Goal: Use online tool/utility: Use online tool/utility

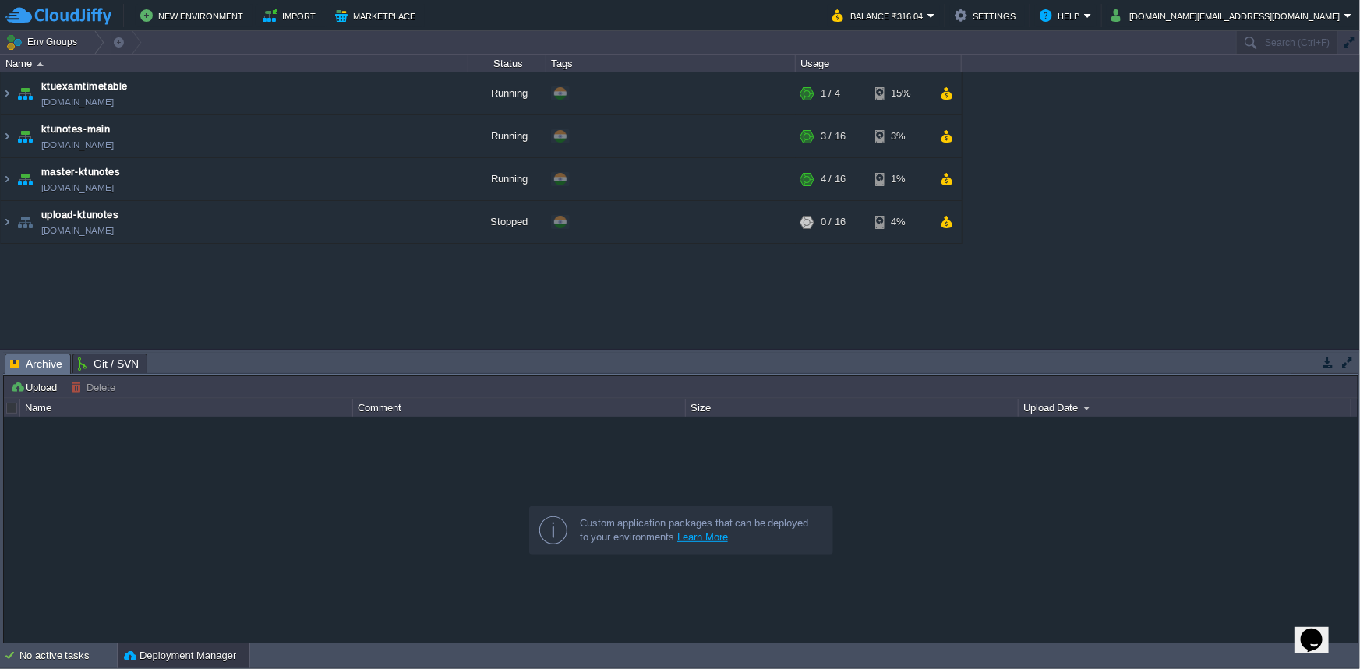
click at [1311, 120] on div "ktuexamtimetable [DOMAIN_NAME] Running + Add to Env Group RAM 12% CPU 2% 1 / 4 …" at bounding box center [680, 210] width 1360 height 277
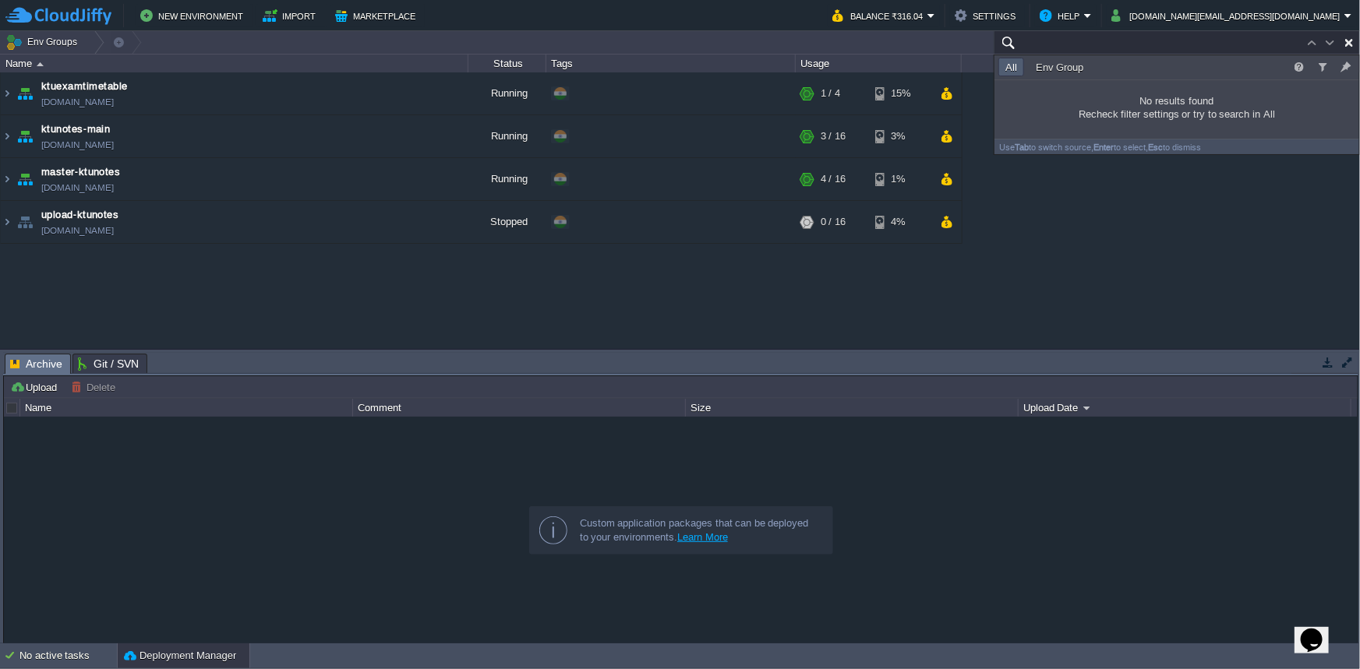
paste input "213260"
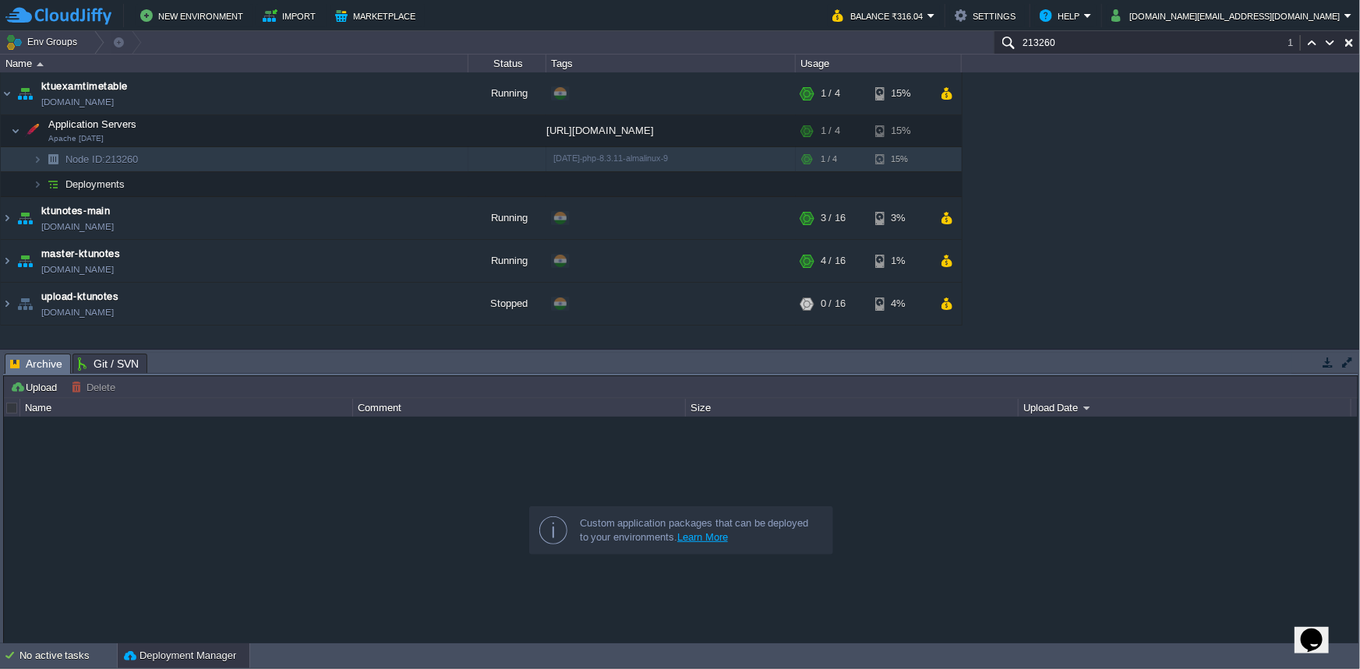
click at [1249, 117] on div "ktuexamtimetable [DOMAIN_NAME] Running + Add to Env Group RAM 12% CPU 2% 1 / 4 …" at bounding box center [680, 210] width 1360 height 277
paste input "195015"
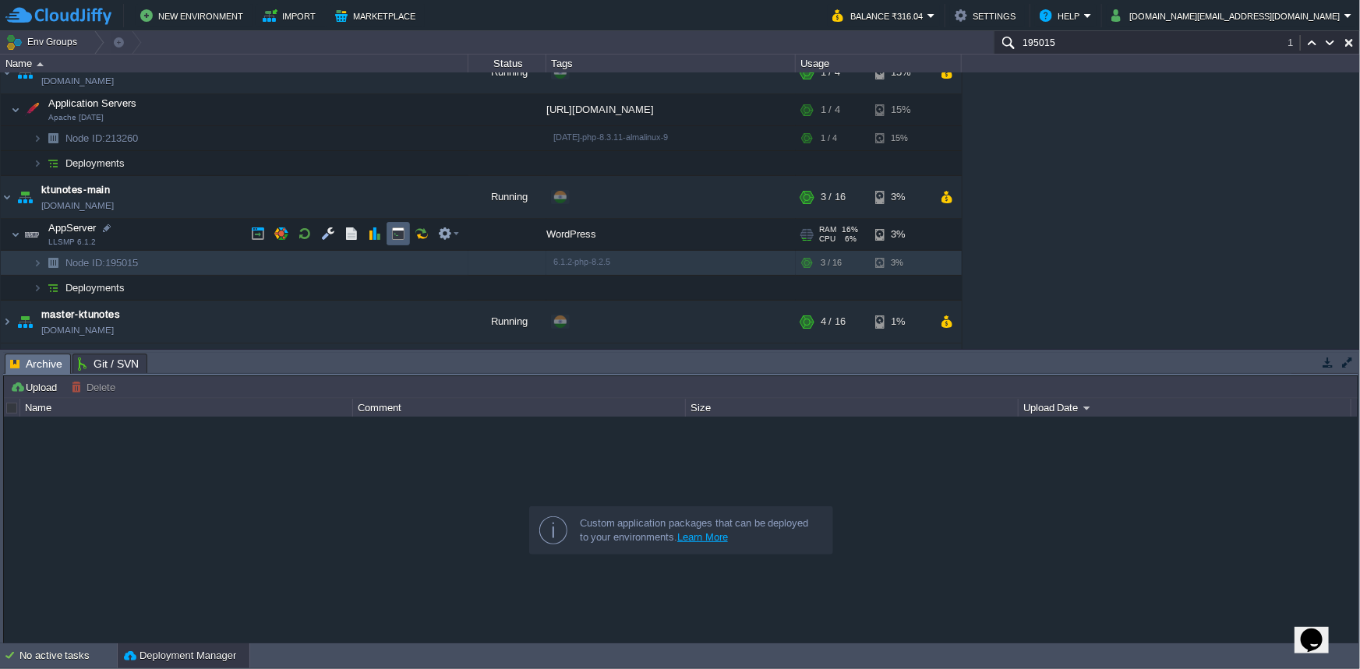
scroll to position [57, 0]
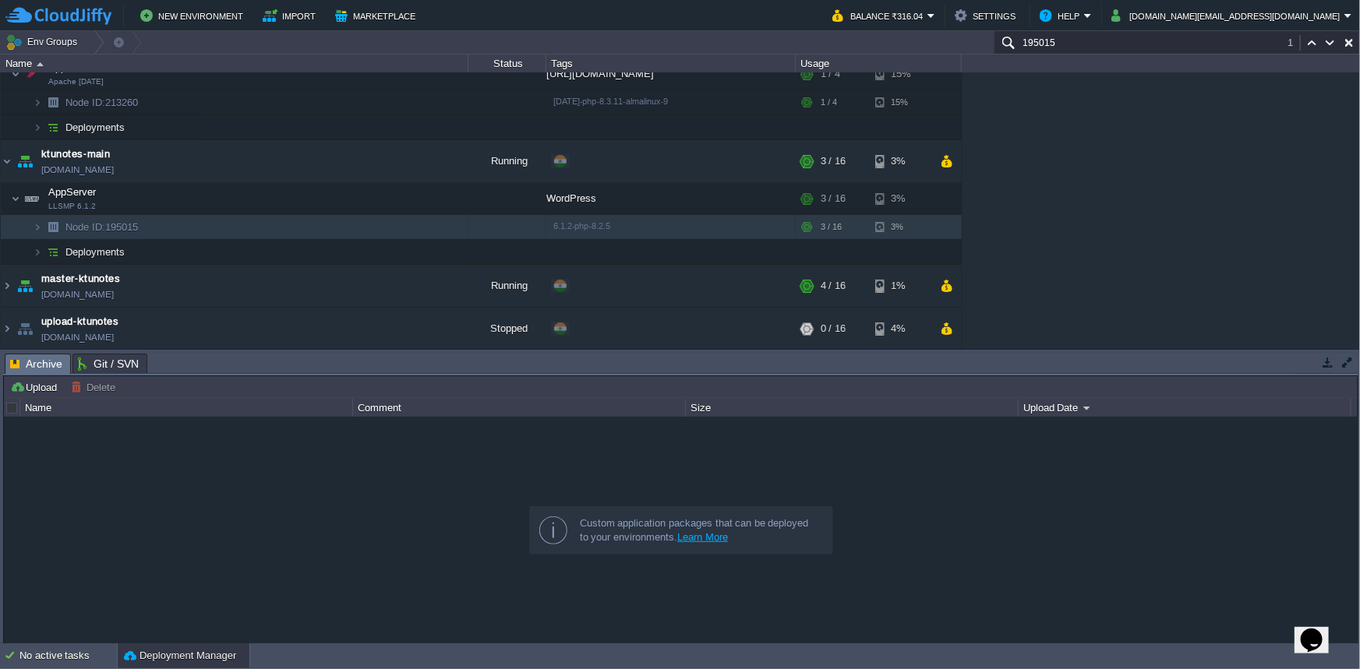
click at [1349, 360] on button "button" at bounding box center [1347, 362] width 14 height 14
type input "195015"
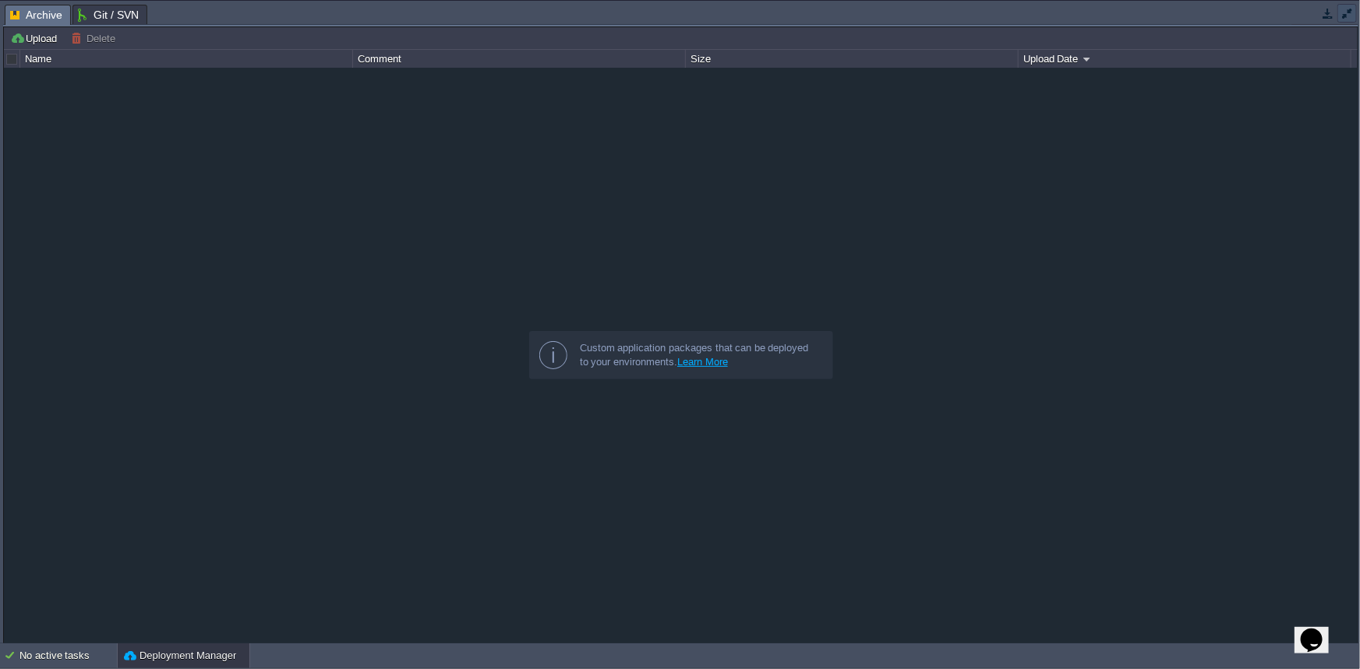
click at [1347, 23] on div at bounding box center [1324, 14] width 67 height 21
click at [1346, 15] on button "button" at bounding box center [1347, 13] width 14 height 14
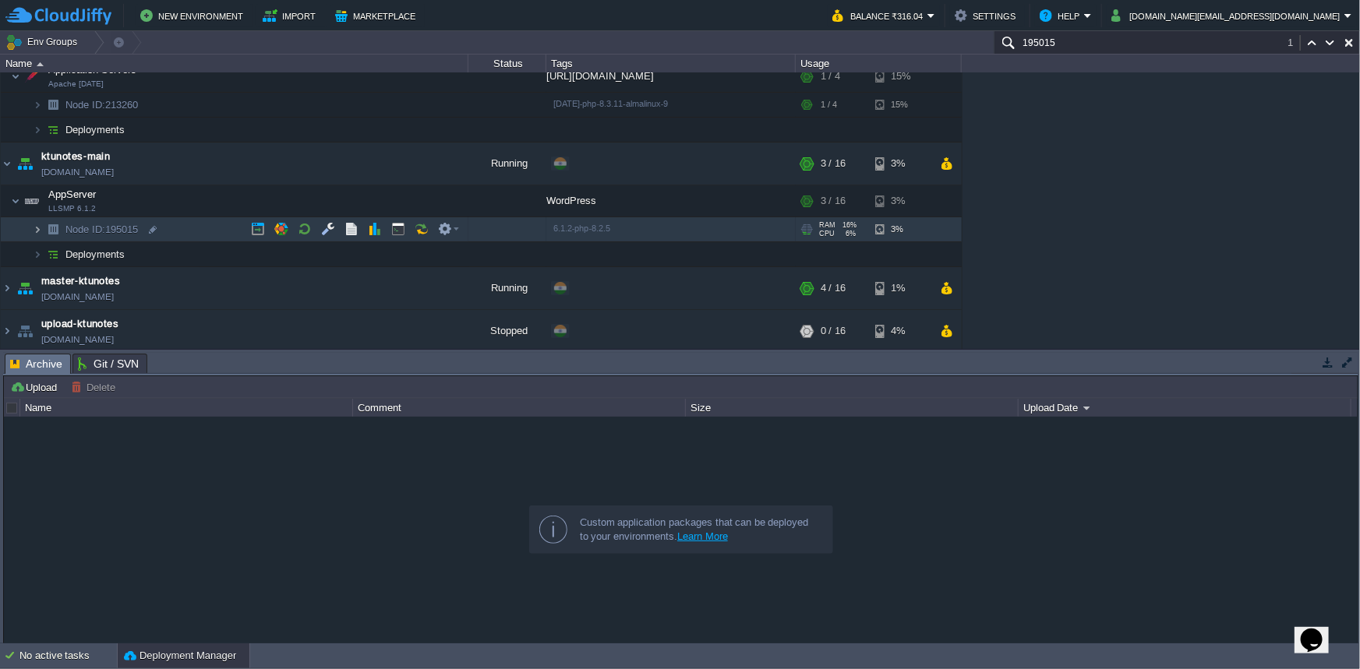
click at [35, 232] on img at bounding box center [37, 229] width 9 height 24
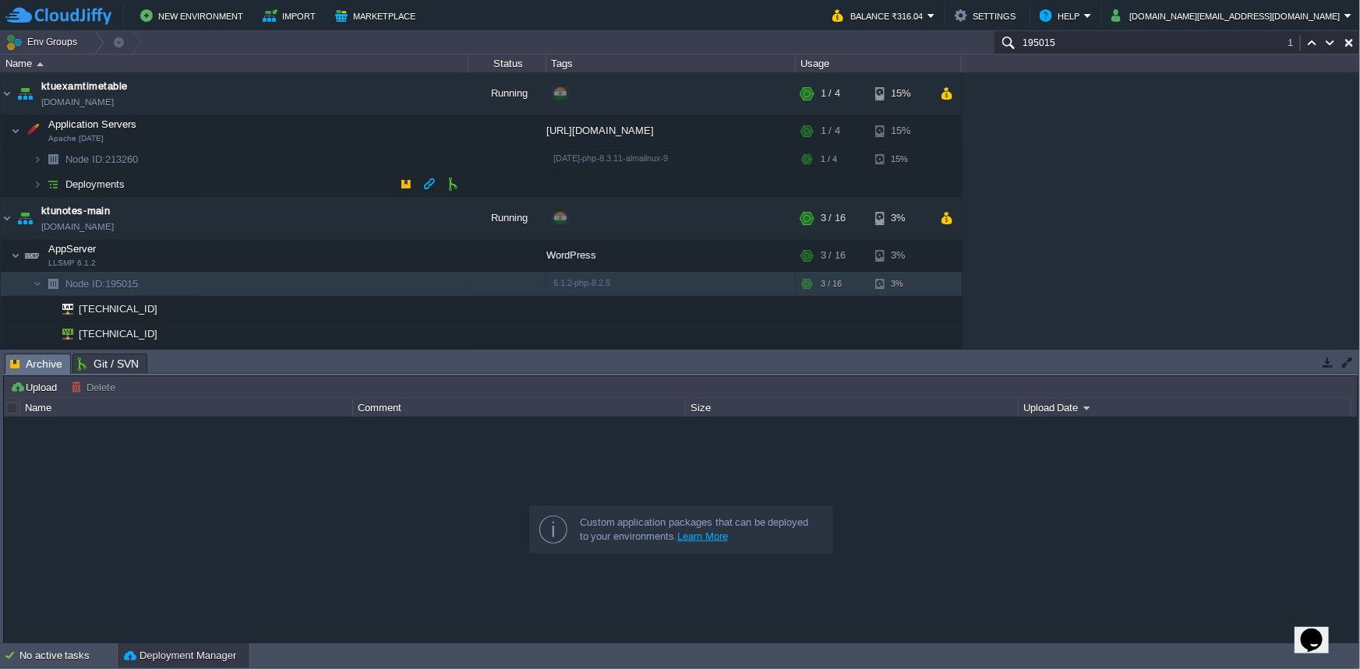
scroll to position [0, 0]
click at [36, 161] on img at bounding box center [37, 159] width 9 height 24
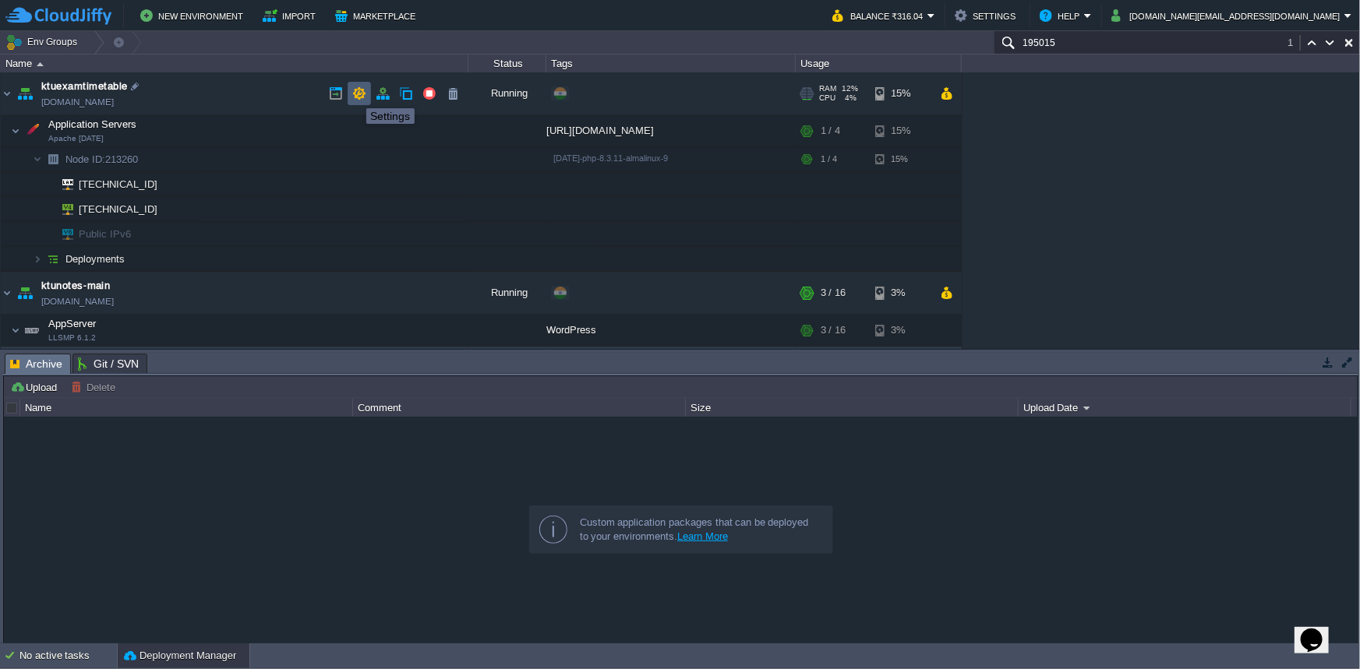
click at [355, 94] on button "button" at bounding box center [359, 93] width 14 height 14
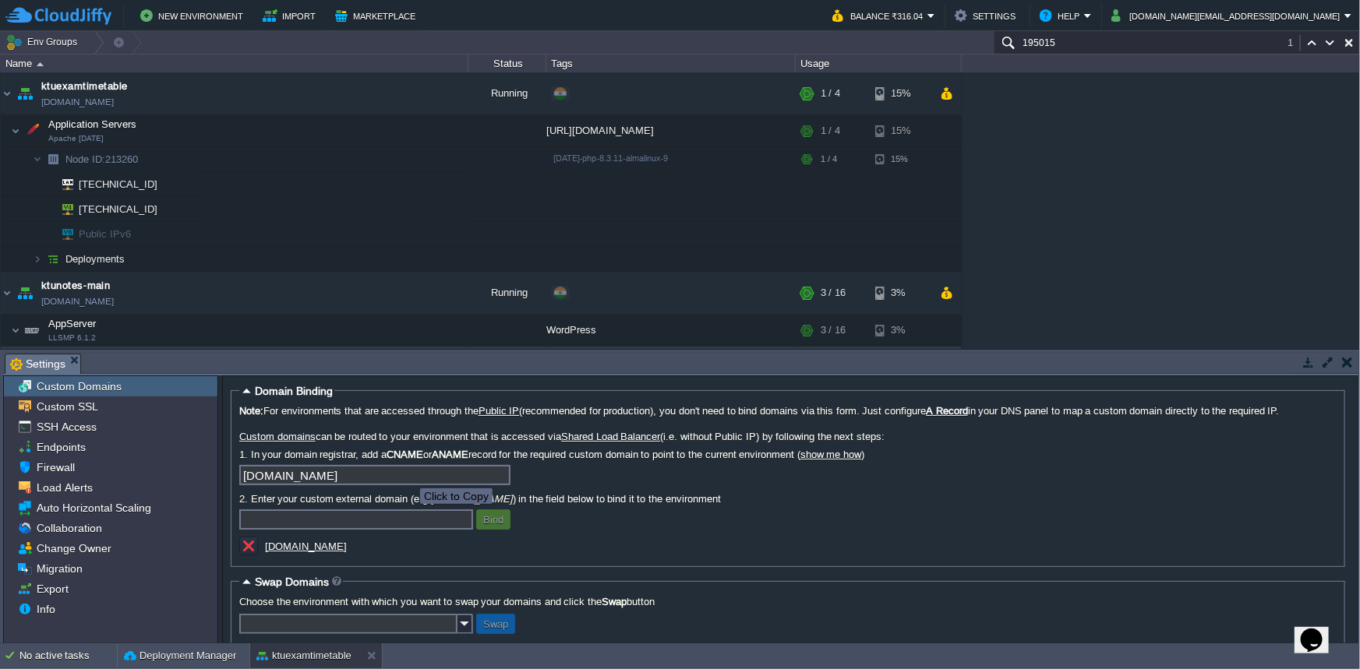
click at [496, 475] on input "[DOMAIN_NAME]" at bounding box center [374, 475] width 271 height 20
click at [166, 211] on div at bounding box center [166, 210] width 14 height 14
click at [1346, 368] on button "button" at bounding box center [1347, 362] width 11 height 14
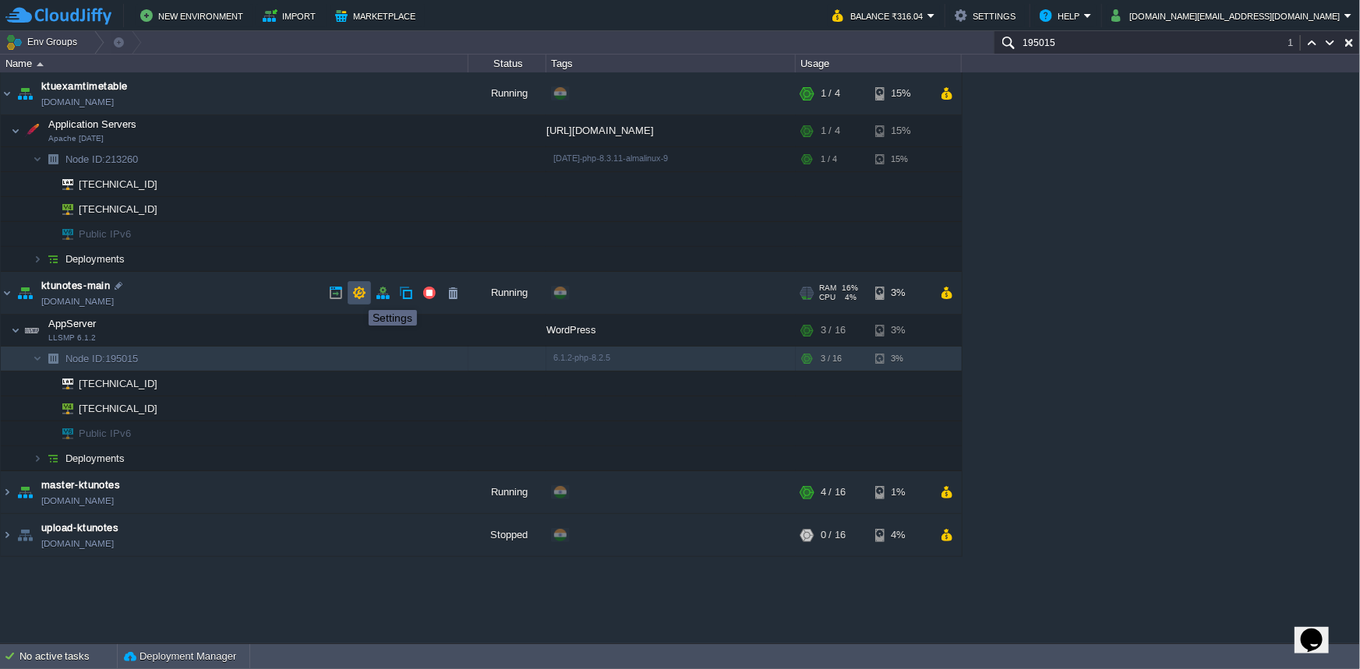
click at [357, 296] on button "button" at bounding box center [359, 293] width 14 height 14
click at [155, 409] on div at bounding box center [154, 408] width 14 height 14
type input "[TECHNICAL_ID]"
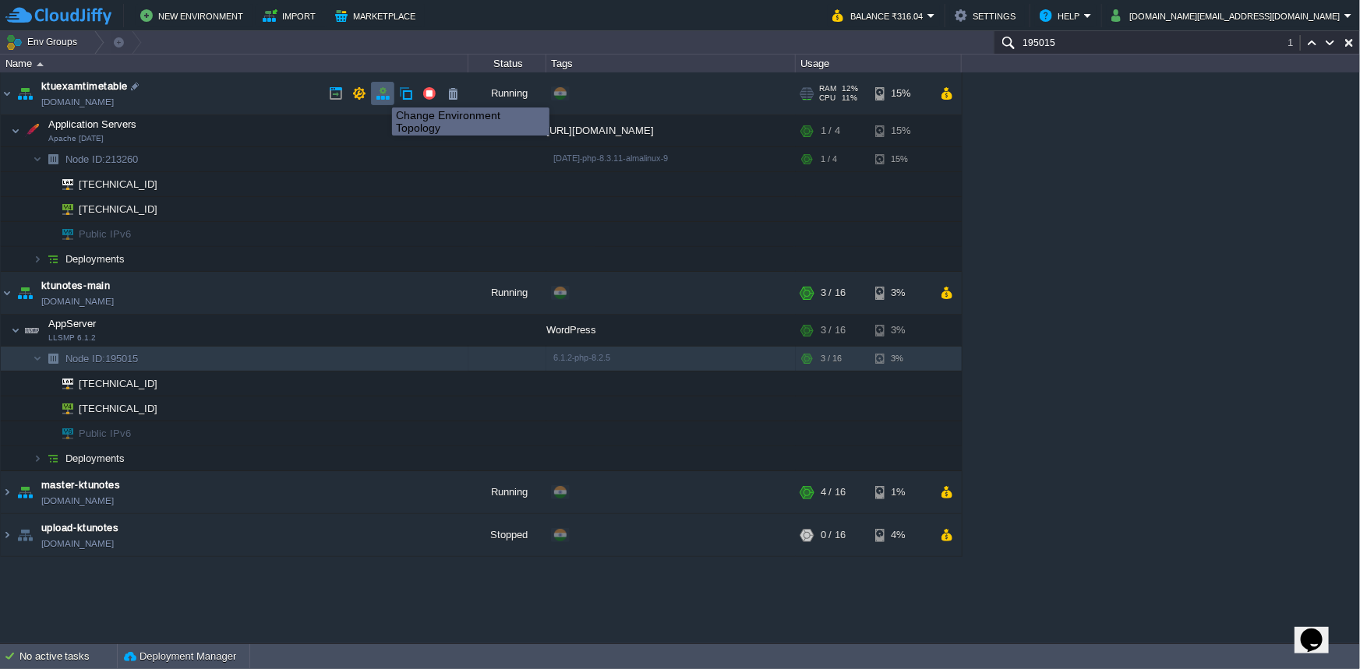
click at [380, 94] on button "button" at bounding box center [383, 93] width 14 height 14
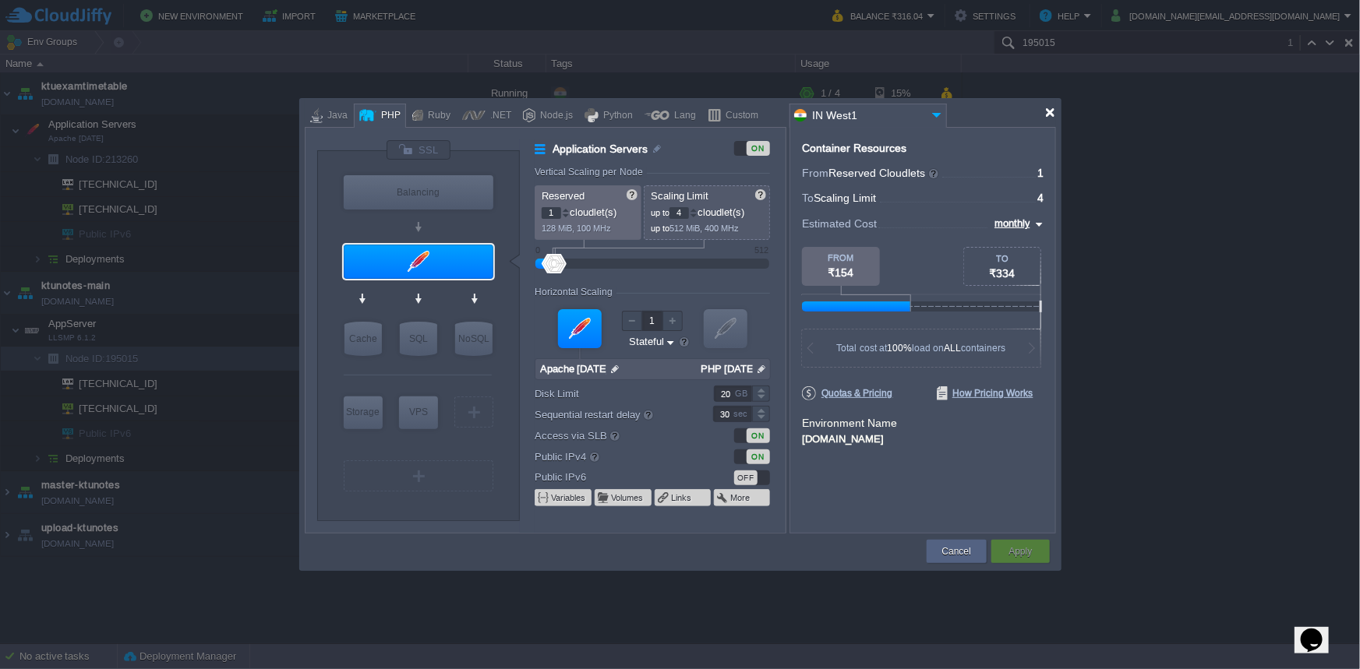
click at [1046, 113] on div at bounding box center [1050, 113] width 12 height 12
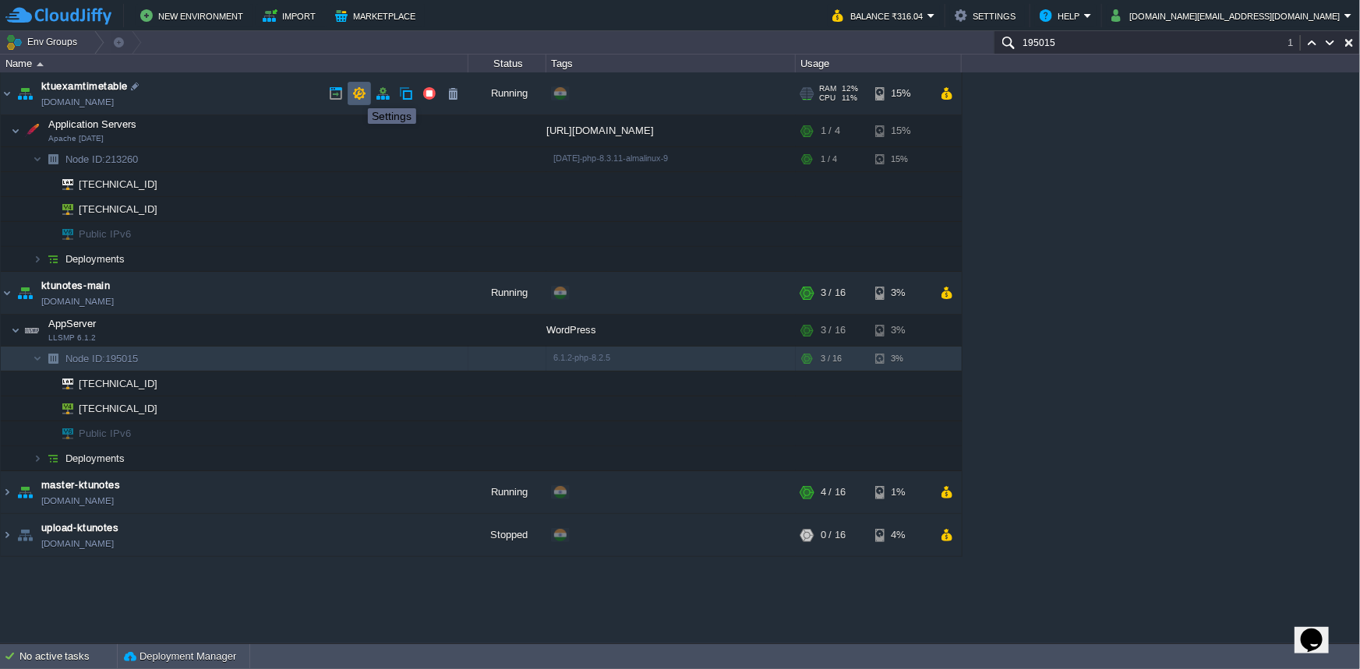
click at [356, 94] on button "button" at bounding box center [359, 93] width 14 height 14
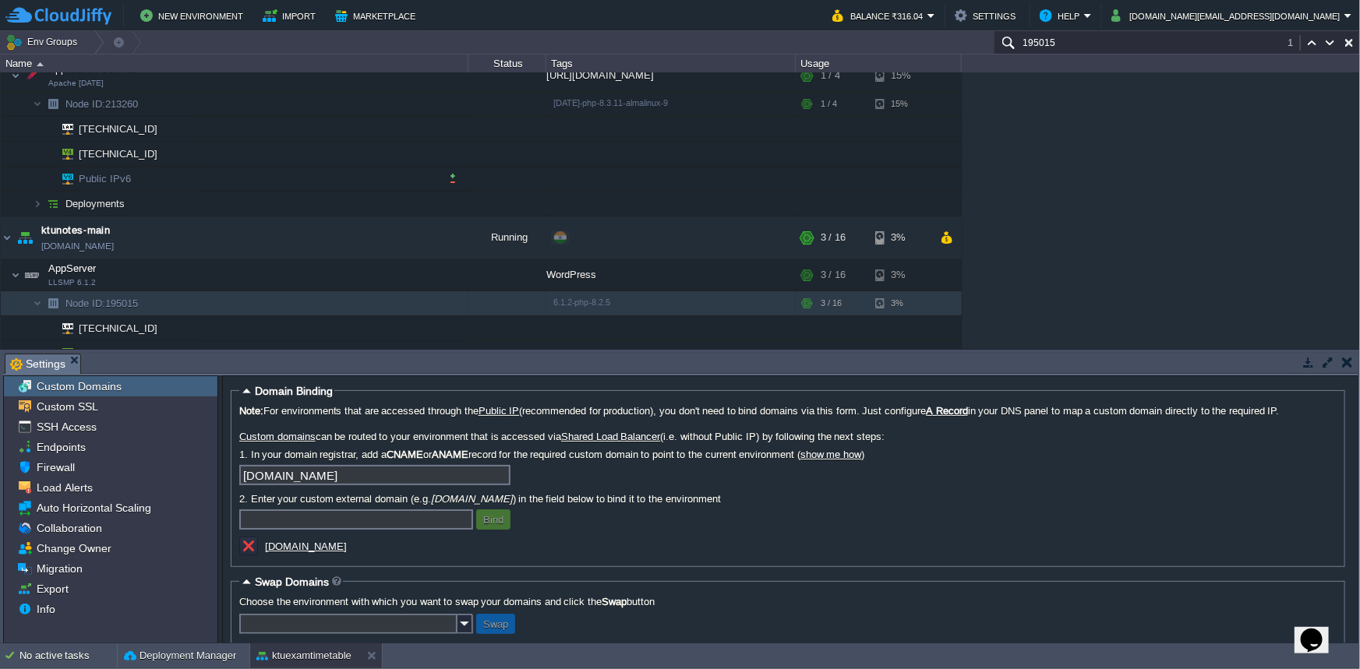
scroll to position [127, 0]
